Goal: Information Seeking & Learning: Find specific fact

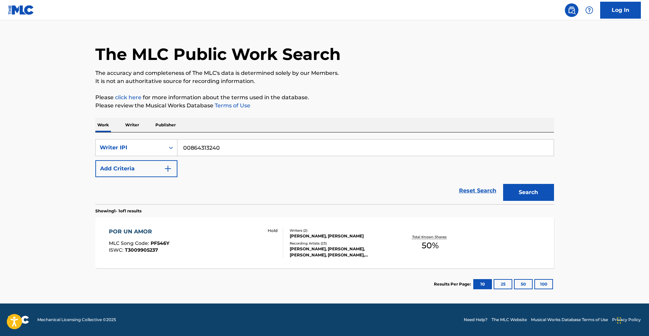
drag, startPoint x: 211, startPoint y: 149, endPoint x: 191, endPoint y: 148, distance: 19.7
click at [191, 148] on input "00864313240" at bounding box center [365, 148] width 376 height 16
type input "00372727053"
click at [534, 196] on button "Search" at bounding box center [528, 192] width 51 height 17
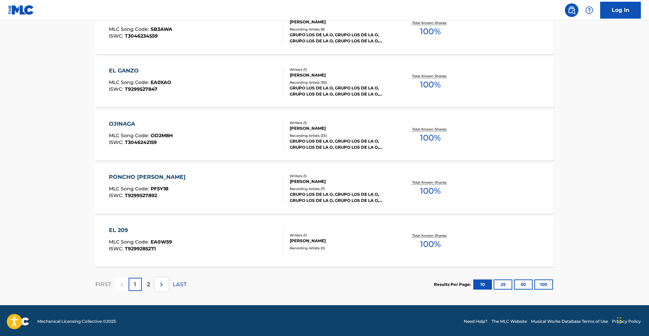
scroll to position [494, 0]
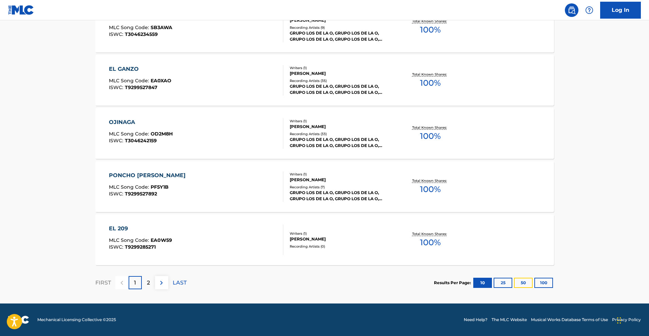
click at [520, 283] on button "50" at bounding box center [523, 283] width 19 height 10
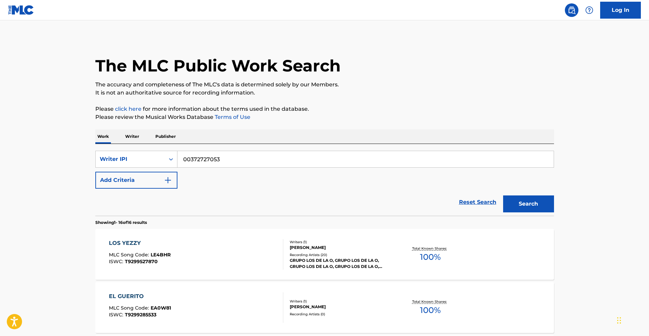
scroll to position [810, 0]
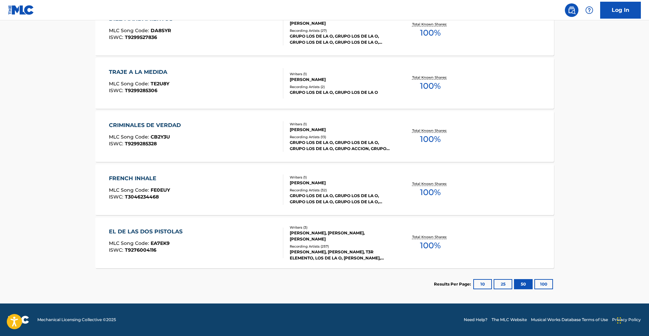
click at [167, 237] on div "EL DE LAS DOS PISTOLAS MLC Song Code : EA7EK9 ISWC : T9276004116" at bounding box center [147, 243] width 77 height 31
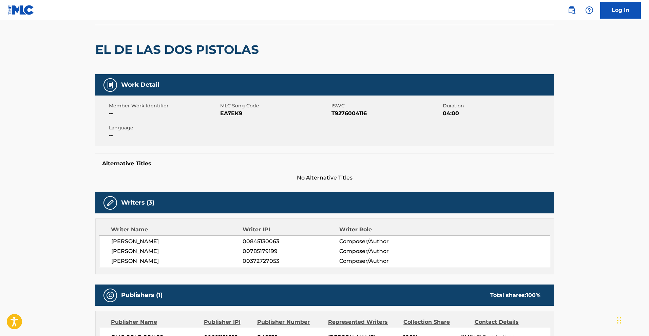
scroll to position [42, 0]
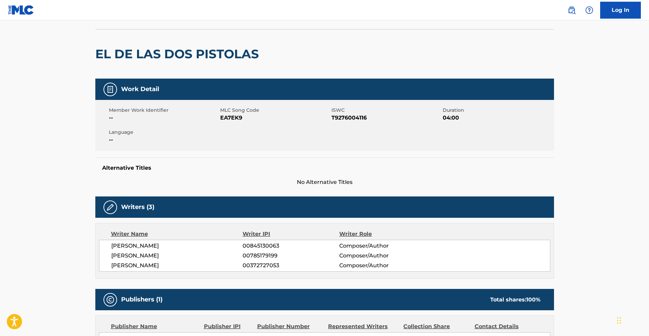
drag, startPoint x: 251, startPoint y: 123, endPoint x: 248, endPoint y: 120, distance: 3.9
click at [251, 123] on div "Member Work Identifier -- MLC Song Code EA7EK9 ISWC T9276004116 Duration 04:00 …" at bounding box center [324, 125] width 458 height 51
drag, startPoint x: 248, startPoint y: 120, endPoint x: 221, endPoint y: 119, distance: 27.1
click at [221, 119] on span "EA7EK9" at bounding box center [275, 118] width 110 height 8
copy span "EA7EK9"
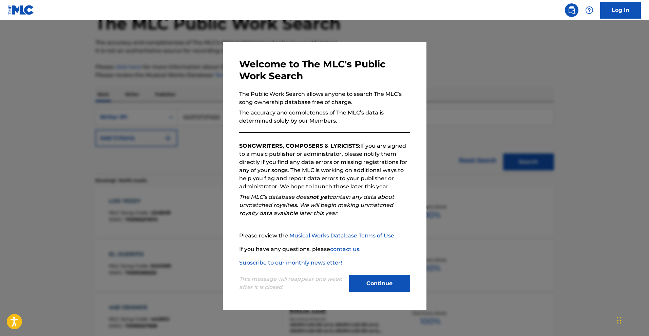
scroll to position [810, 0]
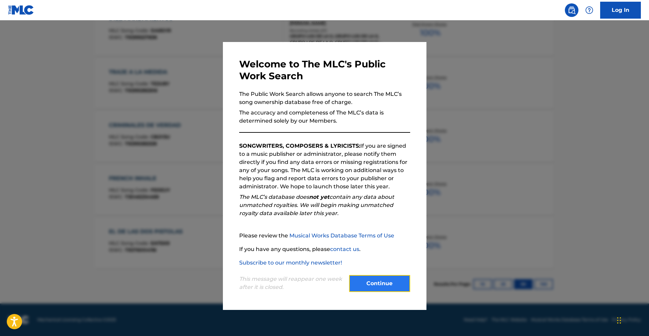
click at [389, 285] on button "Continue" at bounding box center [379, 283] width 61 height 17
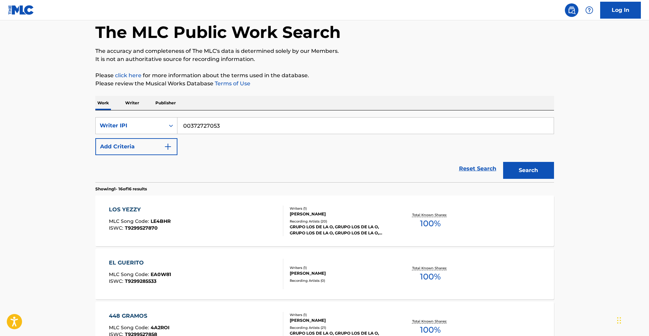
scroll to position [0, 0]
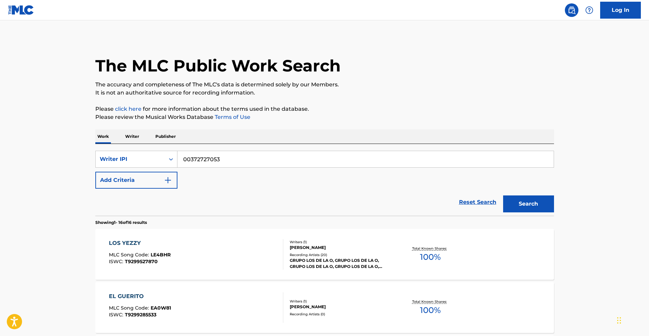
drag, startPoint x: 234, startPoint y: 162, endPoint x: 146, endPoint y: 145, distance: 88.8
click at [148, 144] on div "SearchWithCriteria3c71c223-fc32-4ba4-8c29-a59e5818ab2d Writer IPI 00372727053 A…" at bounding box center [324, 180] width 458 height 72
paste input "1092175462"
type input "1092175462"
click at [532, 211] on button "Search" at bounding box center [528, 204] width 51 height 17
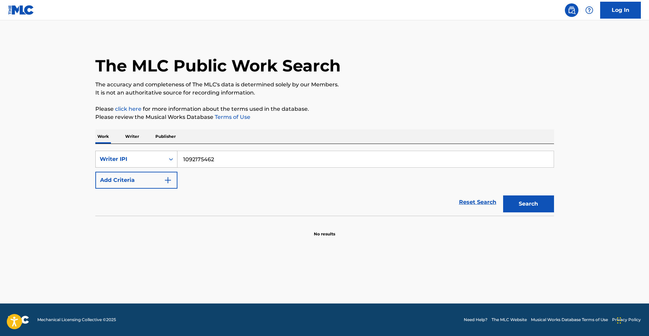
click at [165, 161] on div "Search Form" at bounding box center [171, 159] width 12 height 12
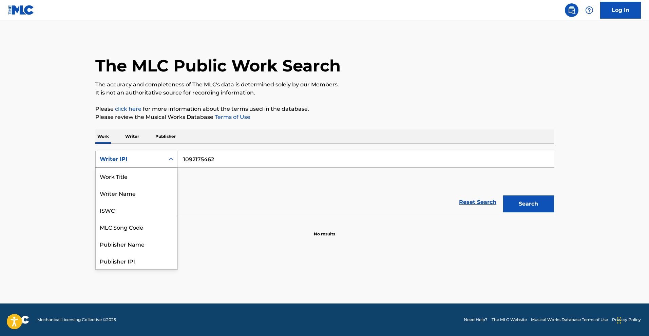
click at [174, 161] on icon "Search Form" at bounding box center [171, 159] width 7 height 7
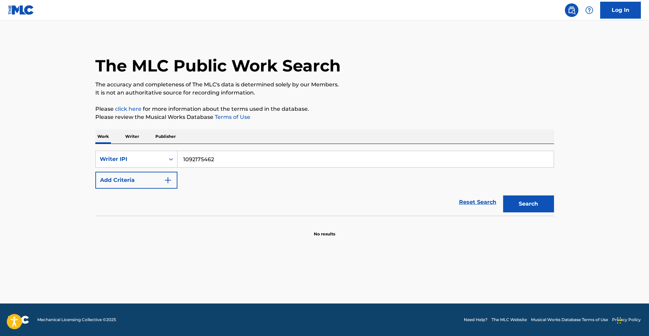
click at [128, 139] on p "Writer" at bounding box center [132, 137] width 18 height 14
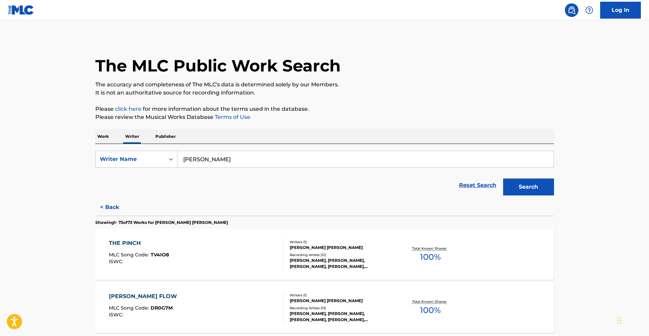
drag, startPoint x: 273, startPoint y: 158, endPoint x: 82, endPoint y: 143, distance: 191.2
click at [107, 146] on div "SearchWithCriteria60371e40-657a-4e35-9a74-6469b8f67905 Writer Name [PERSON_NAME…" at bounding box center [324, 171] width 458 height 55
paste input "[PERSON_NAME] [PERSON_NAME]"
type input "BACA CAMPOS [PERSON_NAME]"
click at [540, 188] on button "Search" at bounding box center [528, 187] width 51 height 17
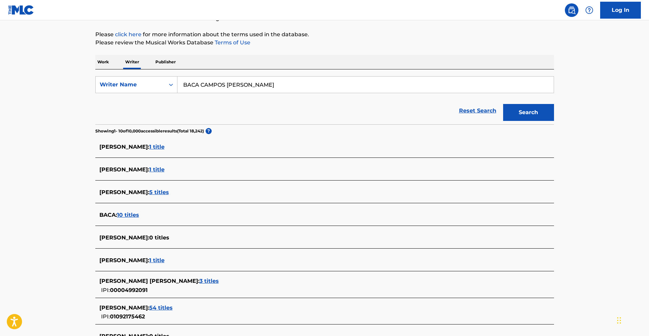
scroll to position [116, 0]
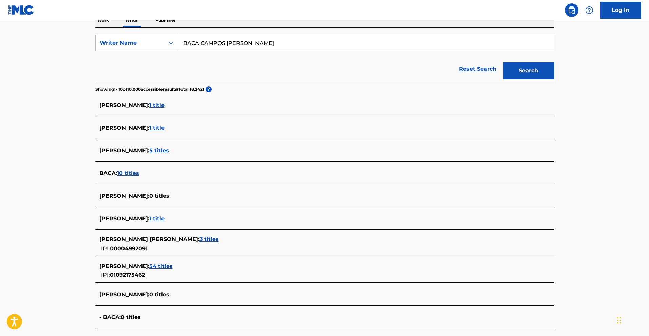
click at [173, 265] on span "54 titles" at bounding box center [160, 266] width 23 height 6
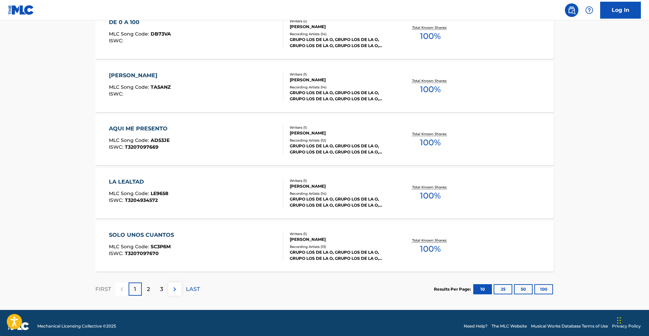
scroll to position [494, 0]
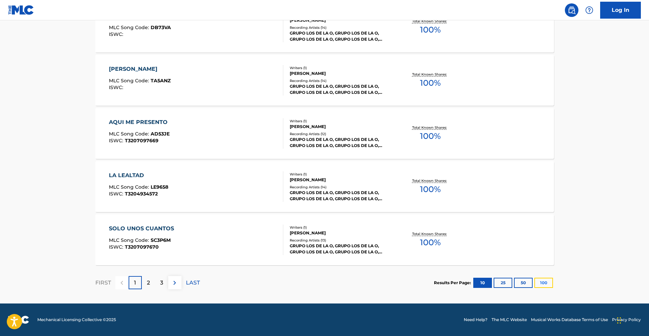
click at [544, 282] on button "100" at bounding box center [543, 283] width 19 height 10
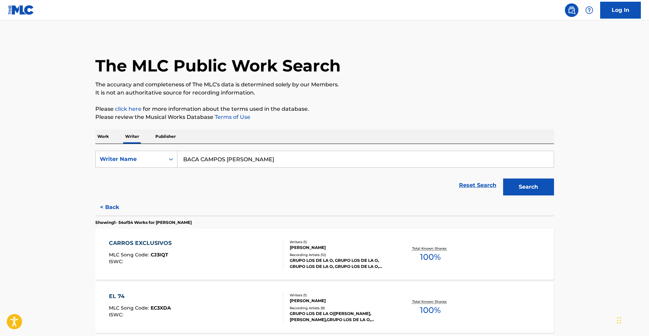
scroll to position [2833, 0]
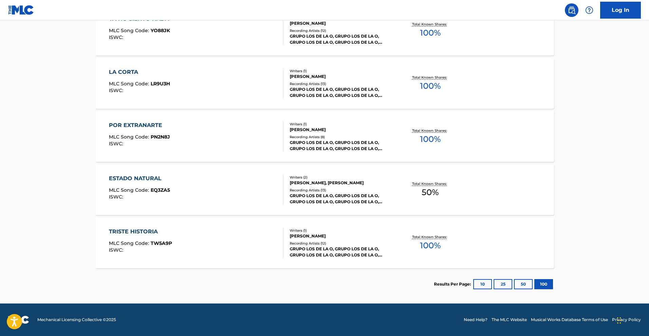
click at [129, 183] on div "ESTADO NATURAL MLC Song Code : EQ3ZA5 ISWC :" at bounding box center [139, 190] width 61 height 31
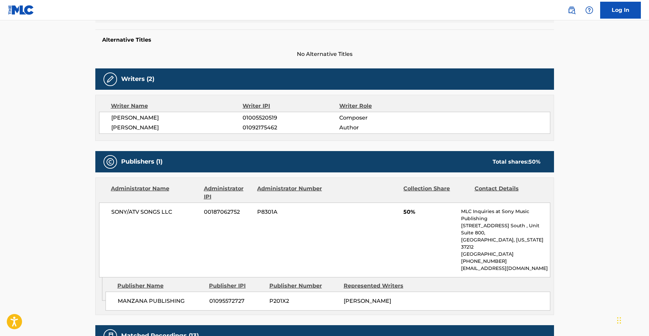
scroll to position [183, 0]
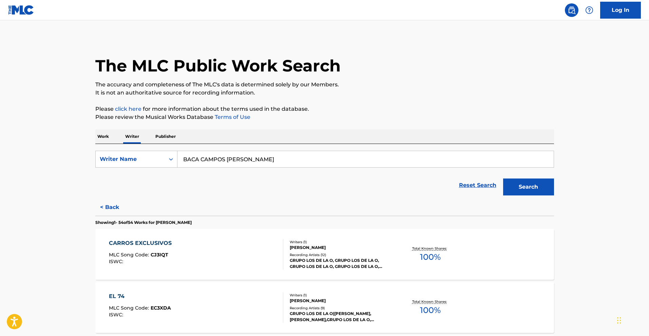
scroll to position [1885, 0]
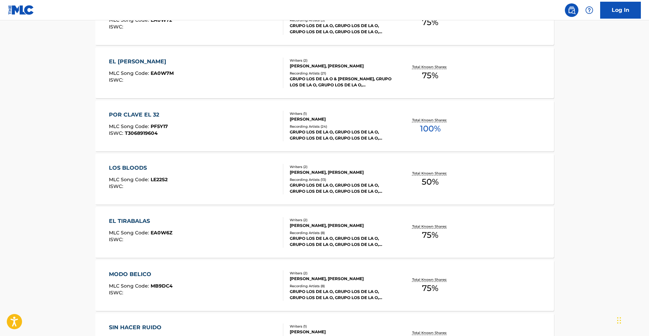
click at [143, 167] on div "LOS BLOODS" at bounding box center [138, 168] width 59 height 8
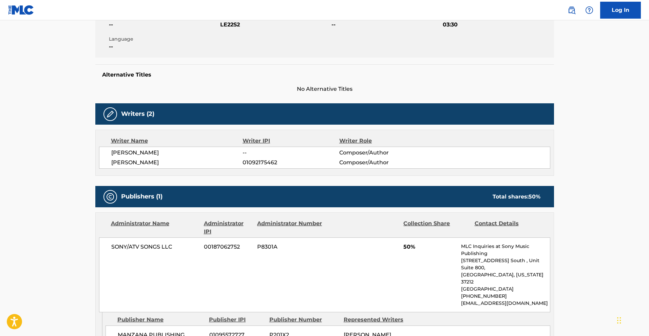
scroll to position [135, 0]
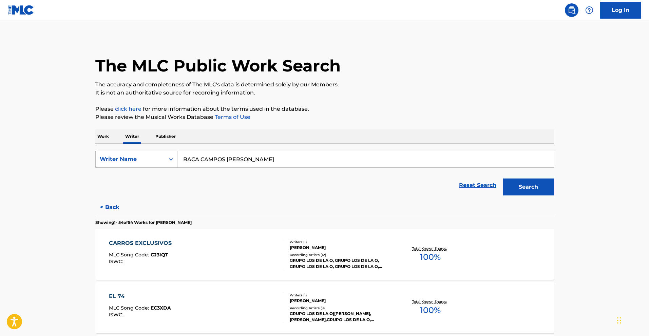
scroll to position [288, 0]
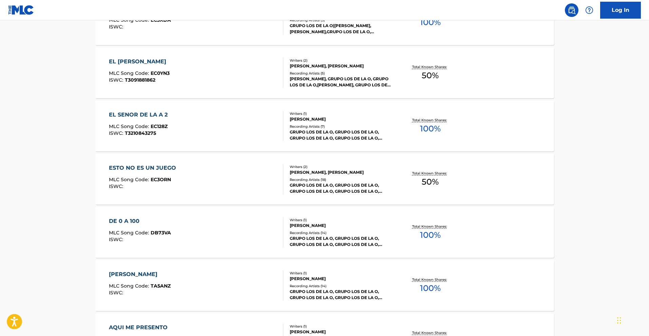
click at [134, 169] on div "ESTO NO ES UN JUEGO" at bounding box center [144, 168] width 71 height 8
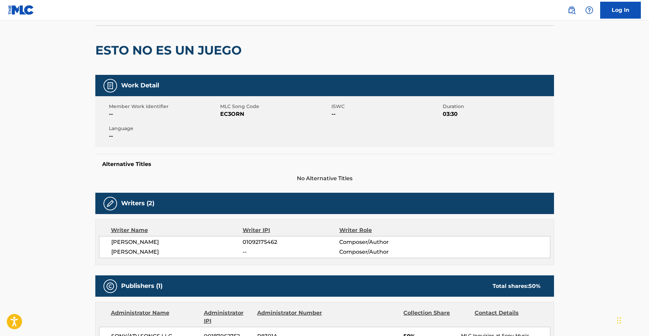
scroll to position [45, 0]
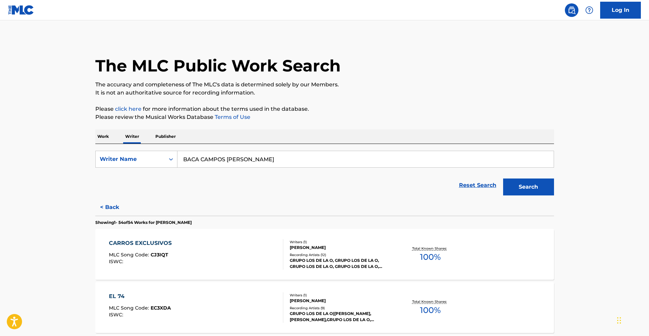
scroll to position [608, 0]
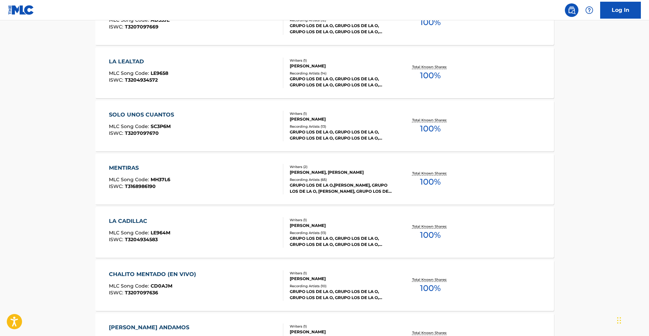
click at [176, 177] on div "MENTIRAS MLC Song Code : MH37L6 ISWC : T3168986190" at bounding box center [196, 179] width 174 height 31
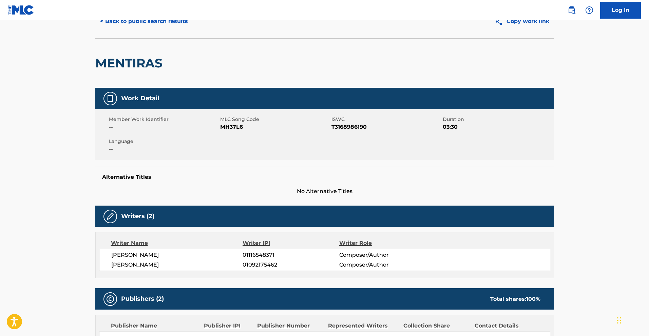
scroll to position [33, 0]
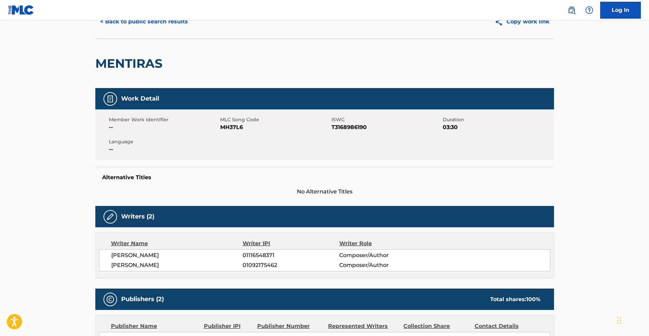
click at [243, 130] on span "MH37L6" at bounding box center [275, 127] width 110 height 8
drag, startPoint x: 243, startPoint y: 129, endPoint x: 221, endPoint y: 128, distance: 21.7
click at [221, 128] on span "MH37L6" at bounding box center [275, 127] width 110 height 8
copy span "MH37L6"
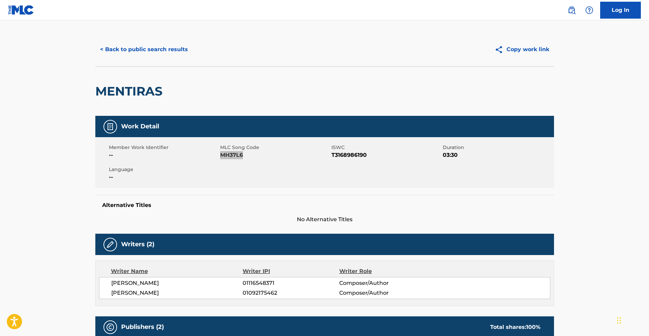
scroll to position [0, 0]
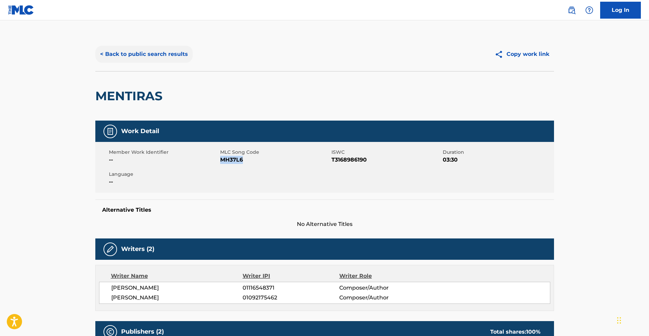
click at [163, 55] on button "< Back to public search results" at bounding box center [143, 54] width 97 height 17
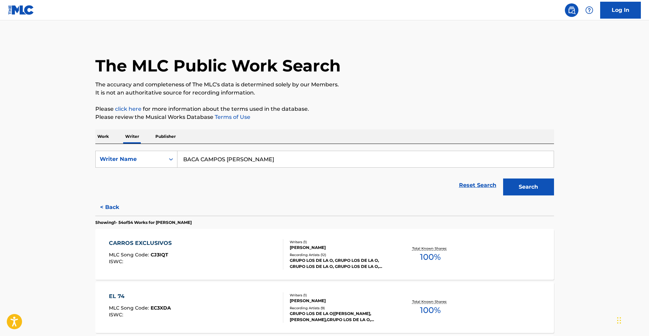
scroll to position [182, 0]
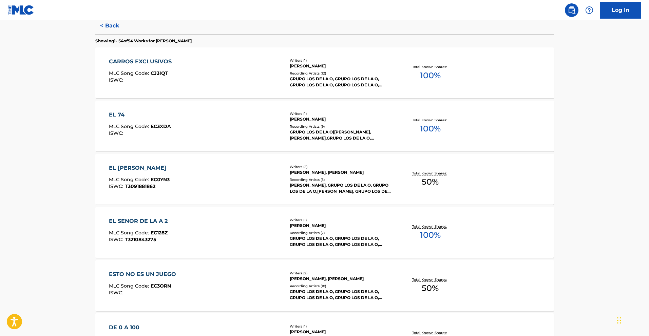
click at [159, 171] on div "EL [PERSON_NAME]" at bounding box center [139, 168] width 61 height 8
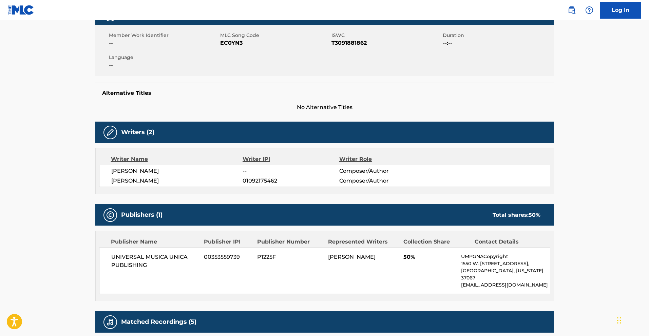
scroll to position [84, 0]
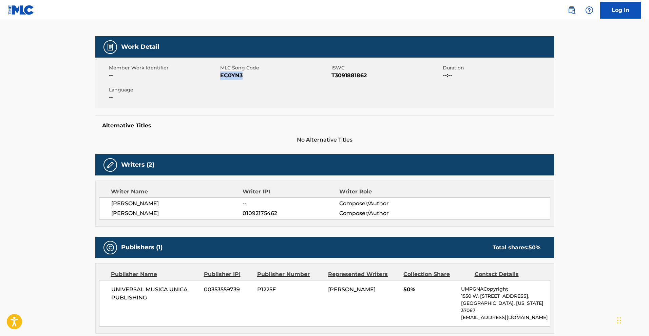
drag, startPoint x: 243, startPoint y: 77, endPoint x: 221, endPoint y: 78, distance: 22.4
click at [221, 78] on span "EC0YN3" at bounding box center [275, 76] width 110 height 8
copy span "EC0YN3"
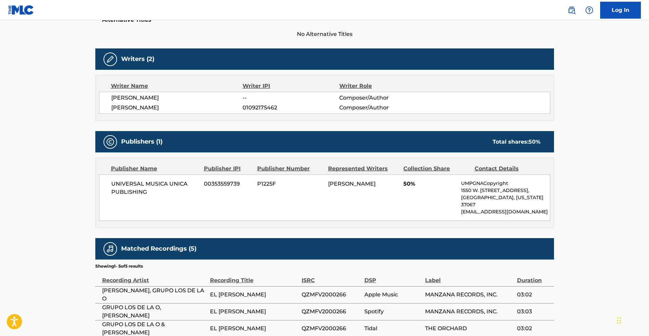
scroll to position [180, 0]
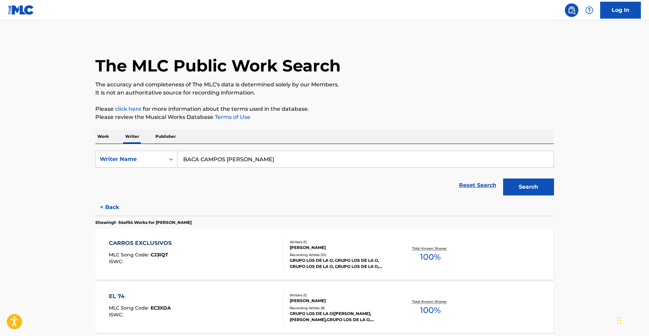
scroll to position [1087, 0]
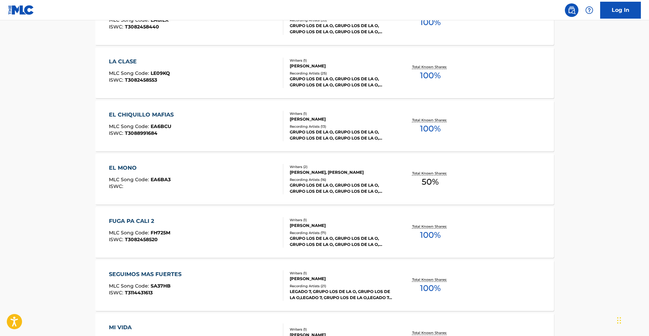
click at [141, 164] on div "EL MONO" at bounding box center [140, 168] width 62 height 8
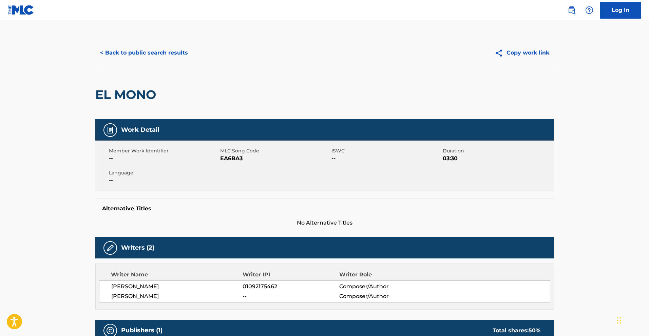
scroll to position [5, 0]
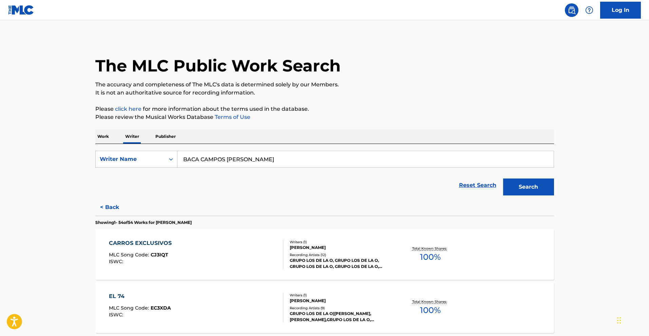
scroll to position [1619, 0]
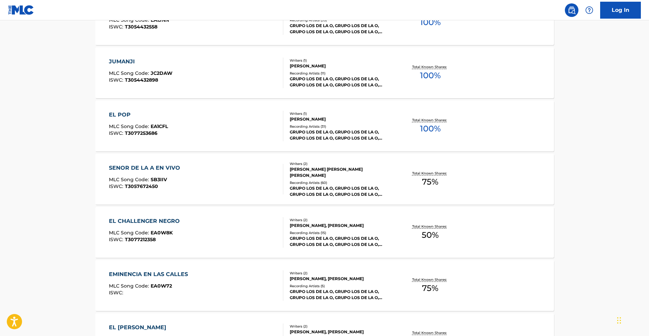
click at [161, 163] on div "SENOR DE LA A EN VIVO MLC Song Code : SB3IIV ISWC : T3057672450 Writers ( 2 ) […" at bounding box center [324, 179] width 458 height 51
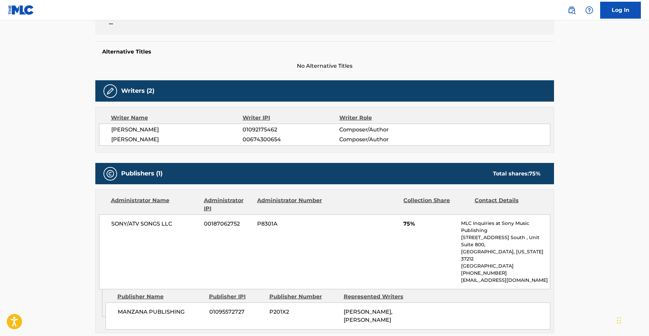
scroll to position [162, 0]
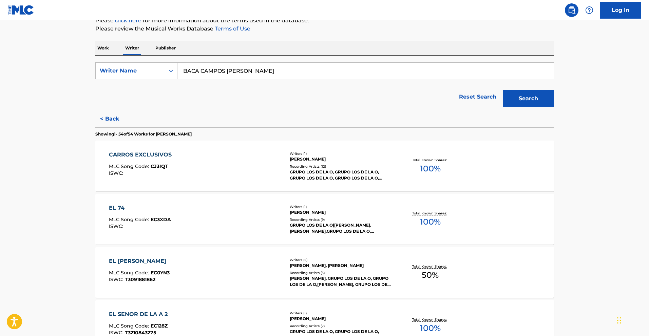
scroll to position [1300, 0]
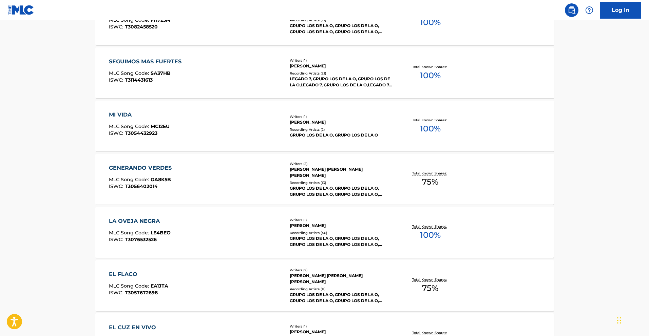
click at [168, 171] on div "GENERANDO VERDES" at bounding box center [142, 168] width 66 height 8
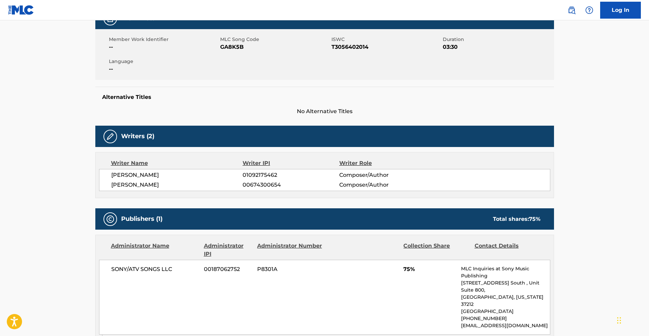
scroll to position [111, 0]
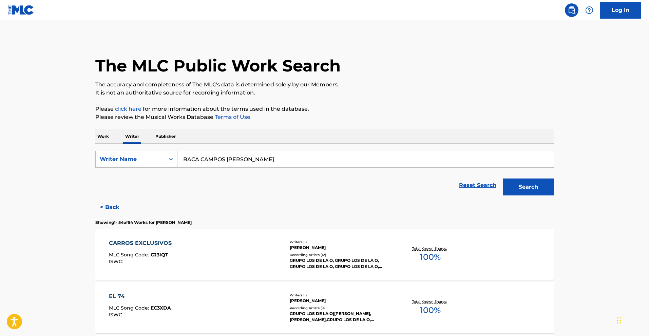
scroll to position [2258, 0]
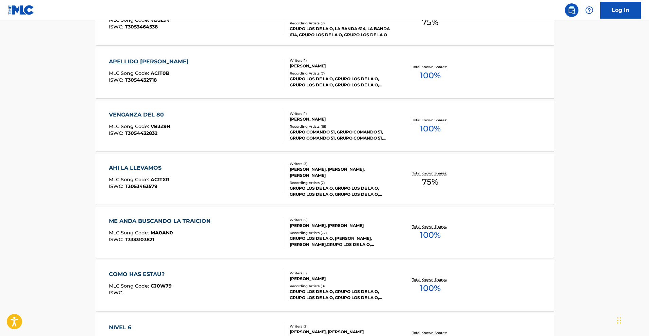
click at [171, 173] on div "AHI LA LLEVAMOS MLC Song Code : AC1TXR ISWC : T3053463579" at bounding box center [196, 179] width 174 height 31
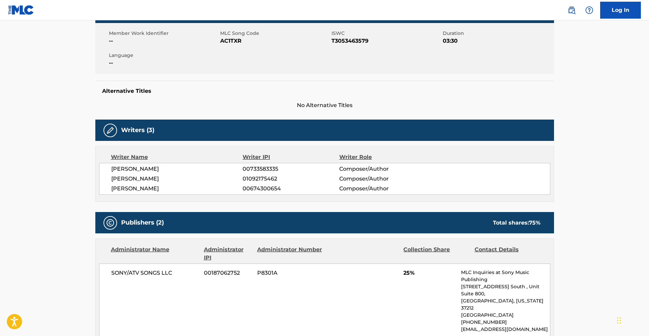
scroll to position [155, 0]
